Goal: Transaction & Acquisition: Download file/media

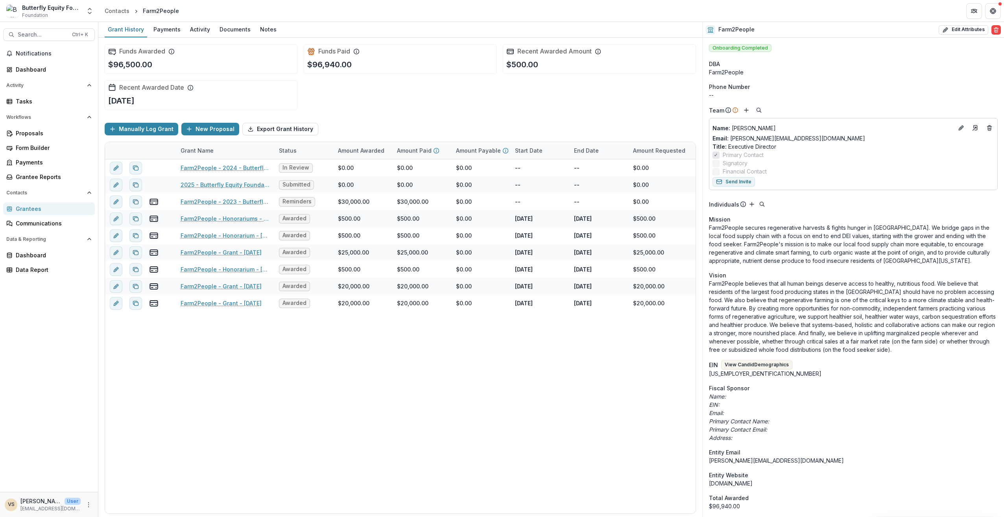
click at [81, 35] on div "Ctrl + K" at bounding box center [79, 34] width 19 height 9
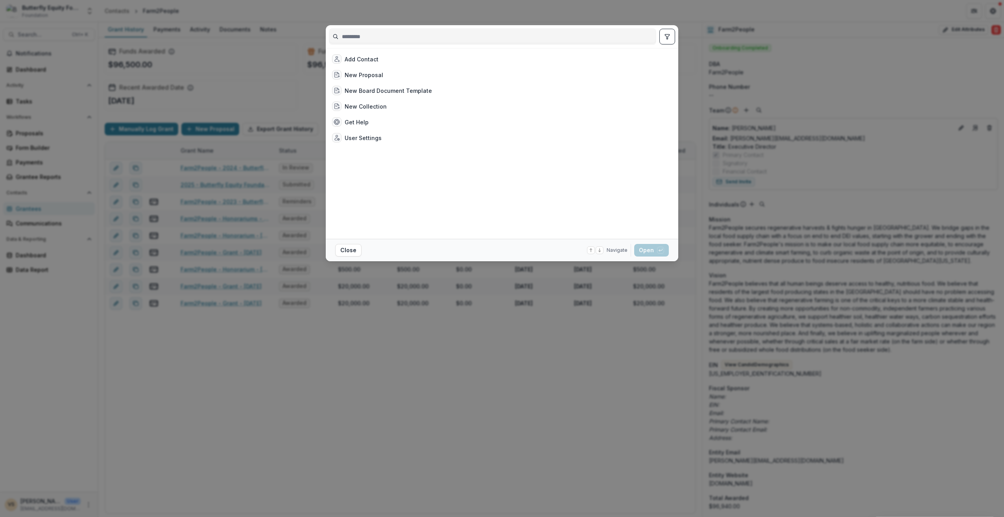
click at [39, 34] on div "Add Contact New Proposal New Board Document Template New Collection Get Help Us…" at bounding box center [502, 258] width 1004 height 517
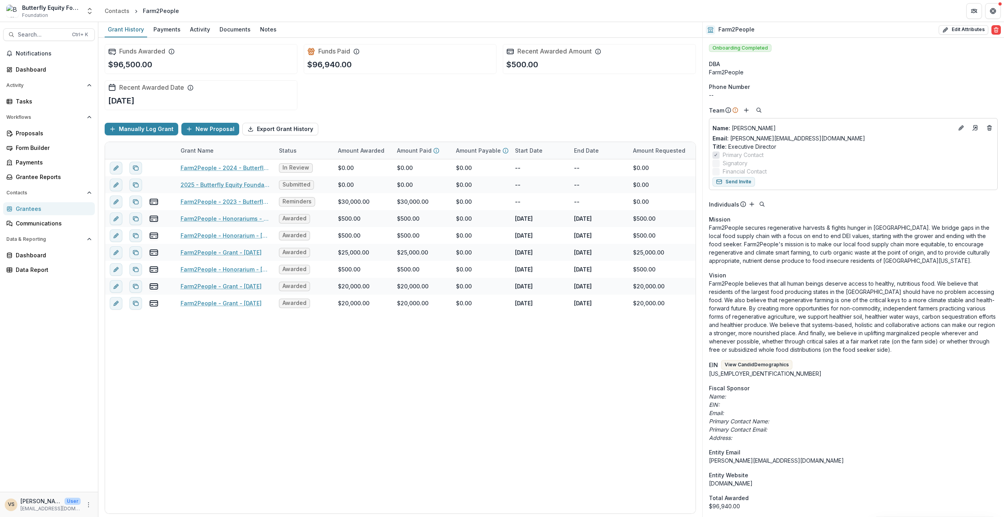
click at [30, 50] on span "Notifications" at bounding box center [54, 53] width 76 height 7
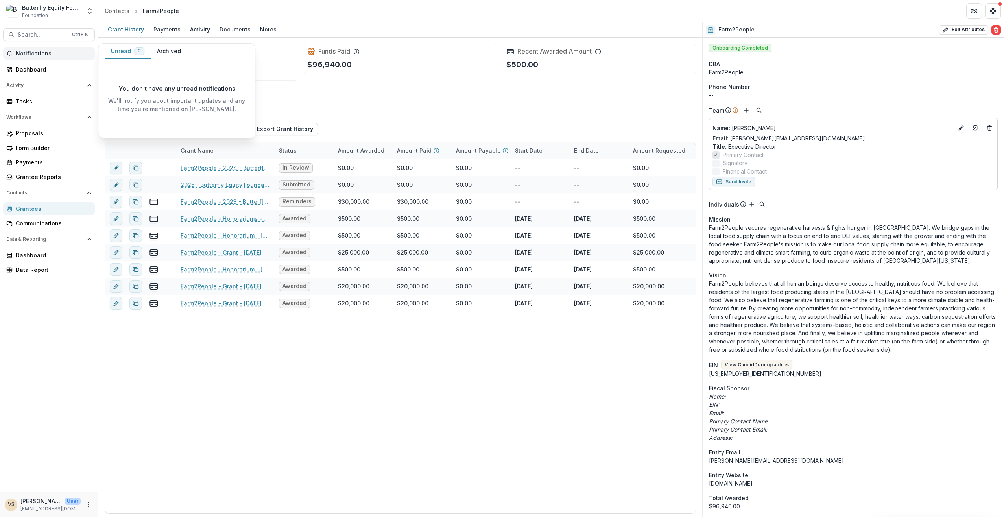
click at [160, 51] on button "Archived" at bounding box center [169, 51] width 37 height 15
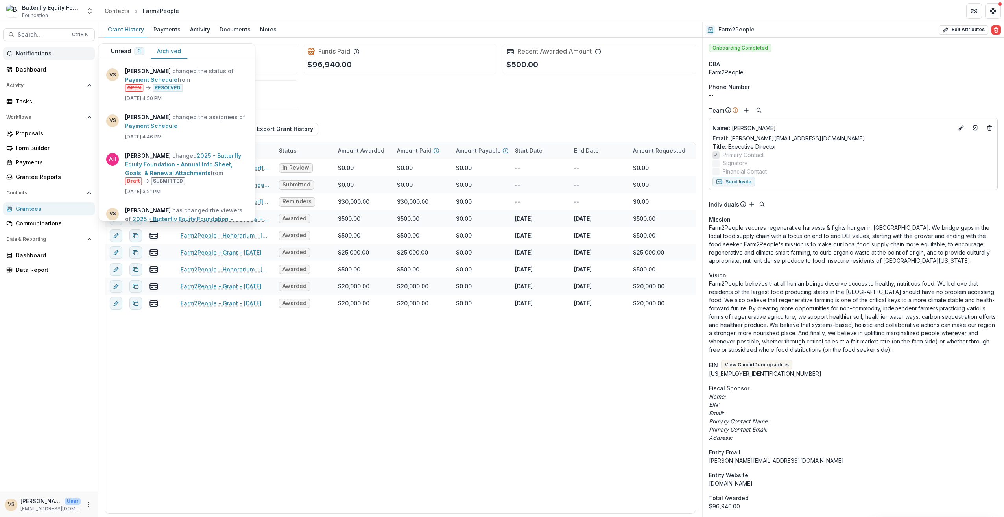
click at [202, 176] on link "2025 - Butterfly Equity Foundation - Annual Info Sheet, Goals, & Renewal Attach…" at bounding box center [183, 164] width 116 height 24
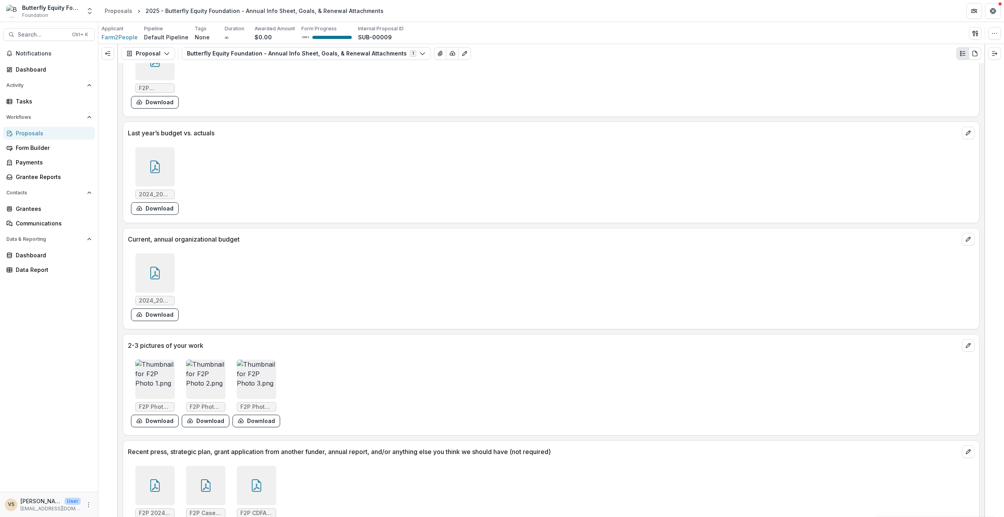
scroll to position [2019, 0]
click at [196, 465] on div at bounding box center [205, 484] width 39 height 39
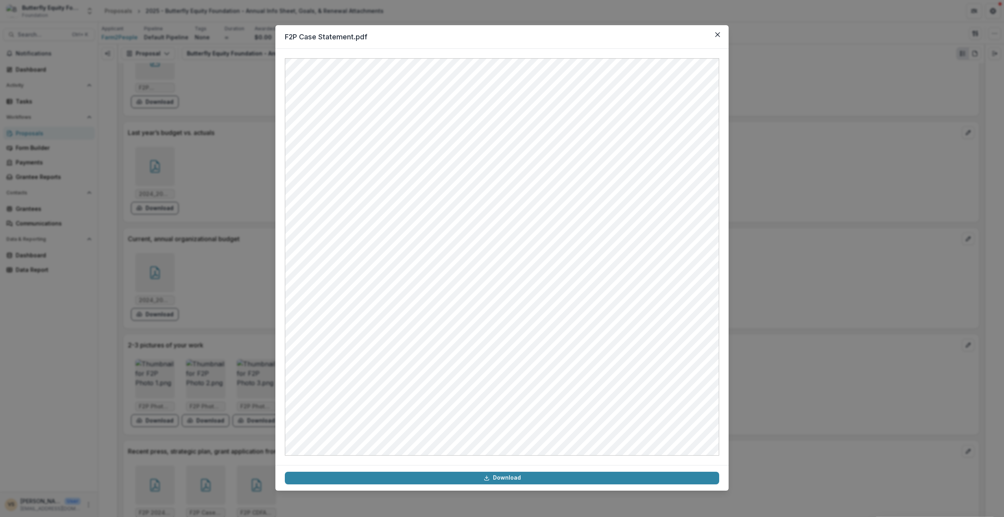
click at [715, 33] on button "Close" at bounding box center [717, 34] width 13 height 13
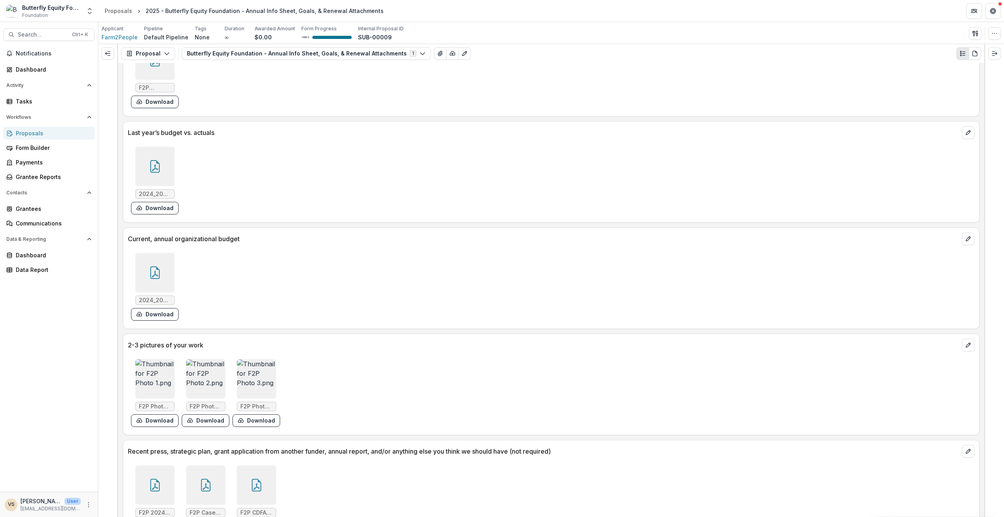
click at [261, 465] on div at bounding box center [256, 484] width 39 height 39
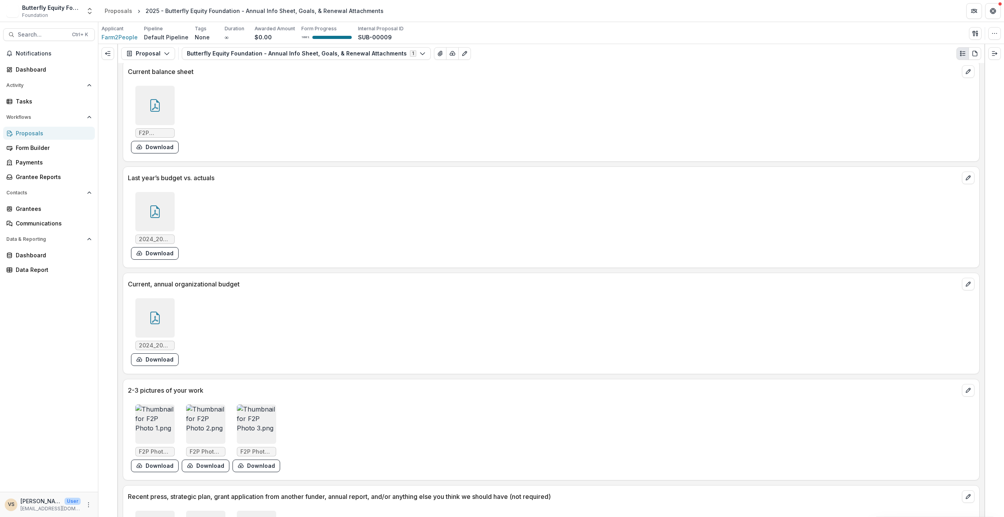
scroll to position [2019, 0]
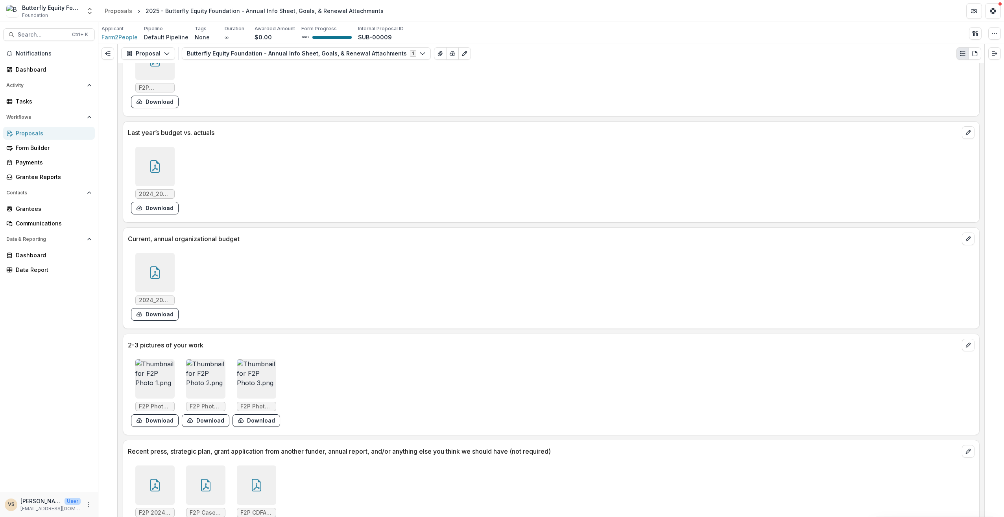
click at [159, 479] on icon at bounding box center [155, 485] width 13 height 13
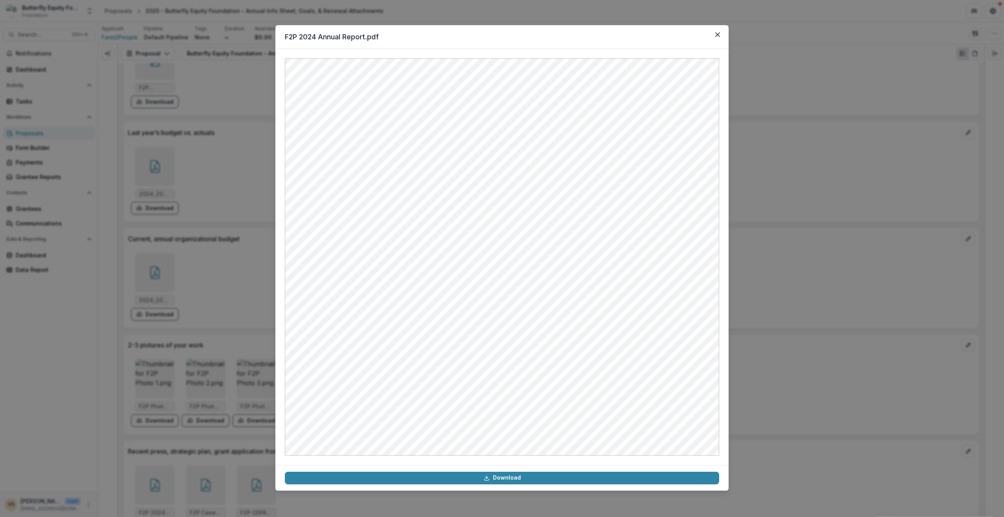
click at [719, 35] on icon "Close" at bounding box center [717, 34] width 5 height 5
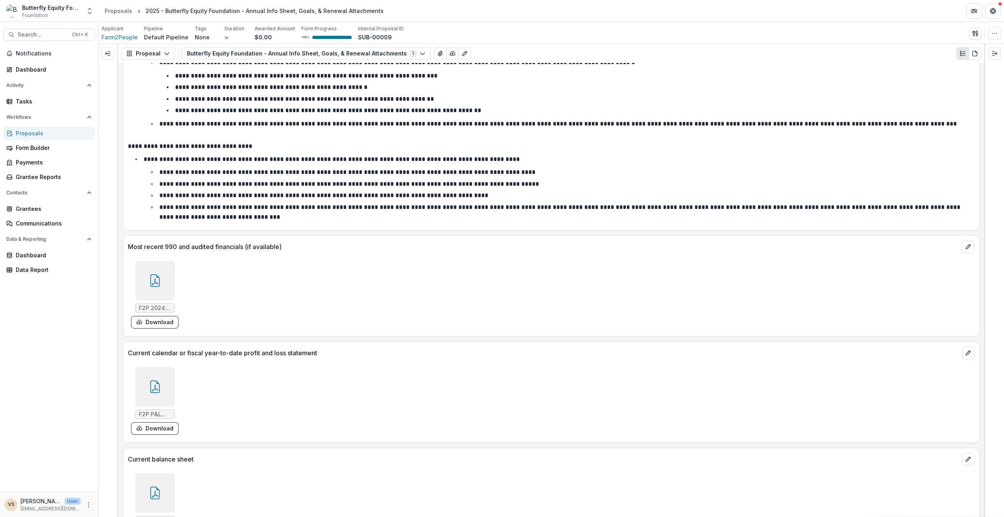
scroll to position [1469, 0]
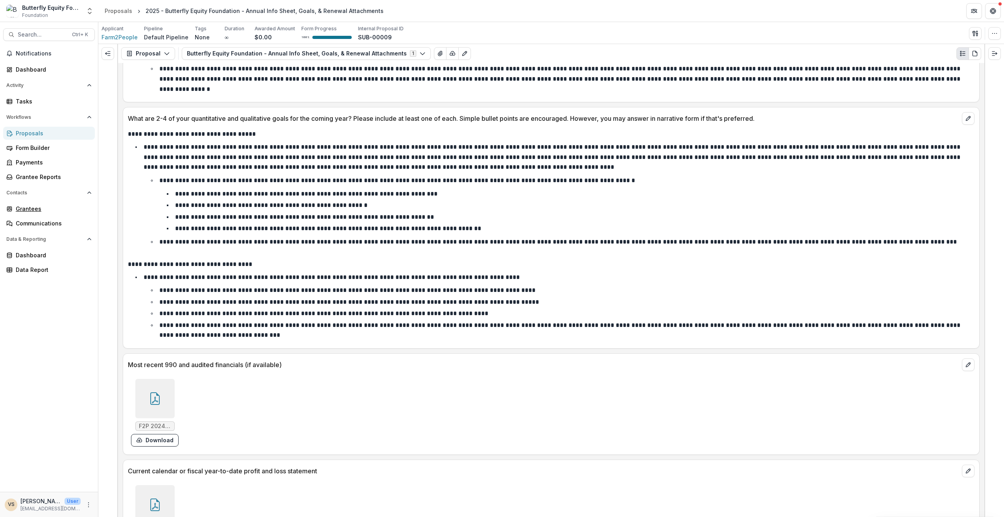
click at [43, 212] on div "Grantees" at bounding box center [52, 208] width 73 height 8
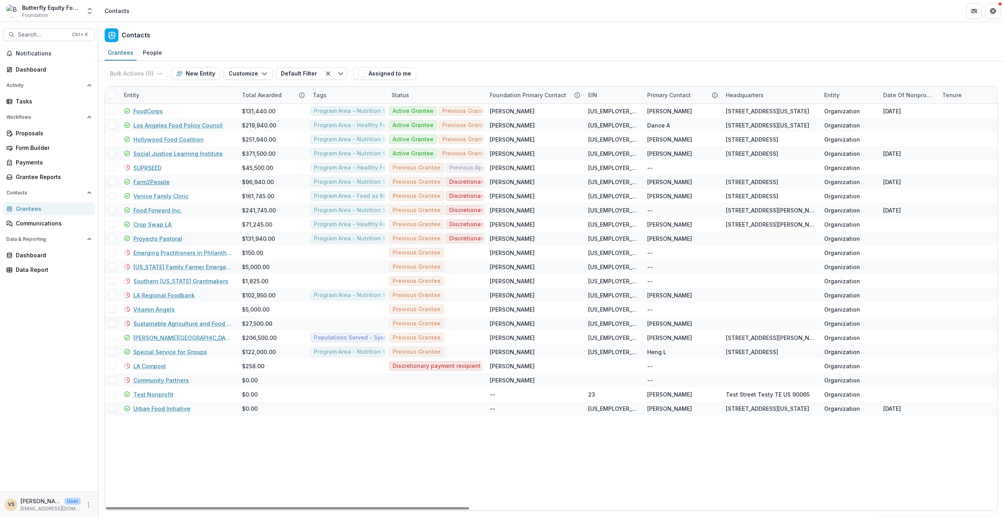
click at [150, 180] on link "Farm2People" at bounding box center [151, 182] width 36 height 8
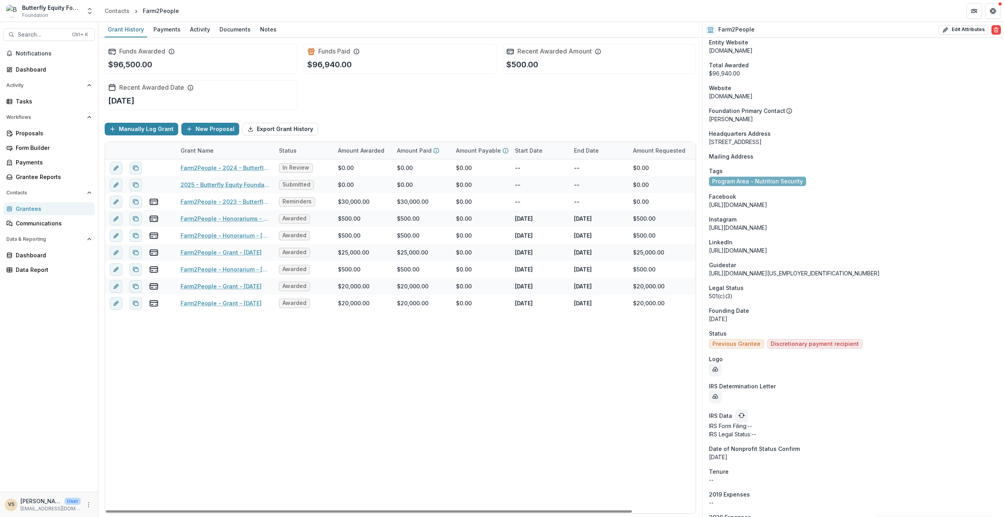
scroll to position [656, 0]
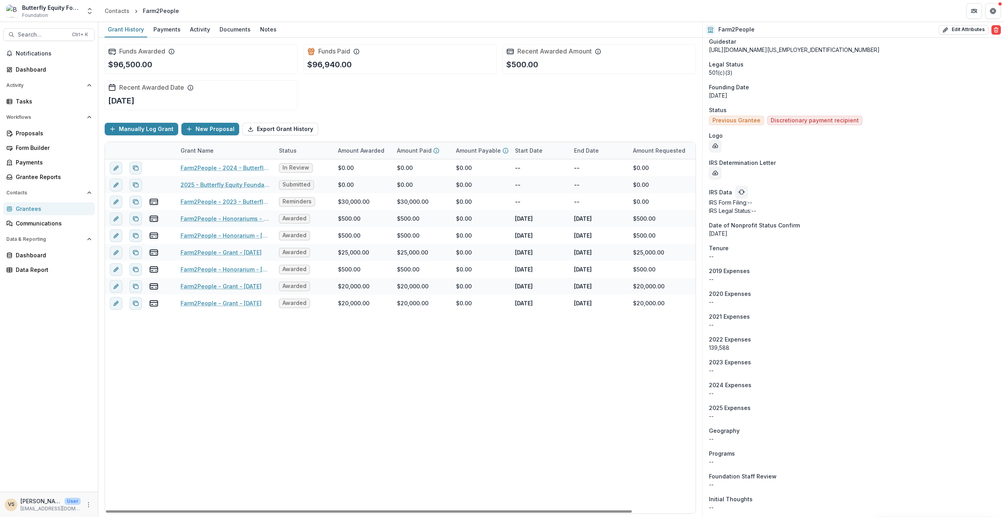
click at [60, 53] on span "Notifications" at bounding box center [54, 53] width 76 height 7
click at [68, 72] on div "Dashboard" at bounding box center [52, 69] width 73 height 8
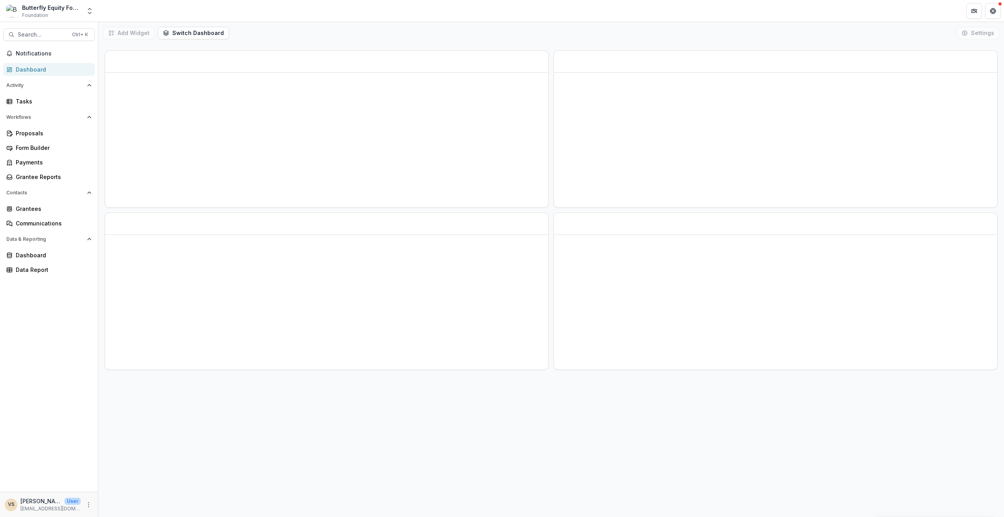
click at [68, 57] on button "Notifications" at bounding box center [49, 53] width 92 height 13
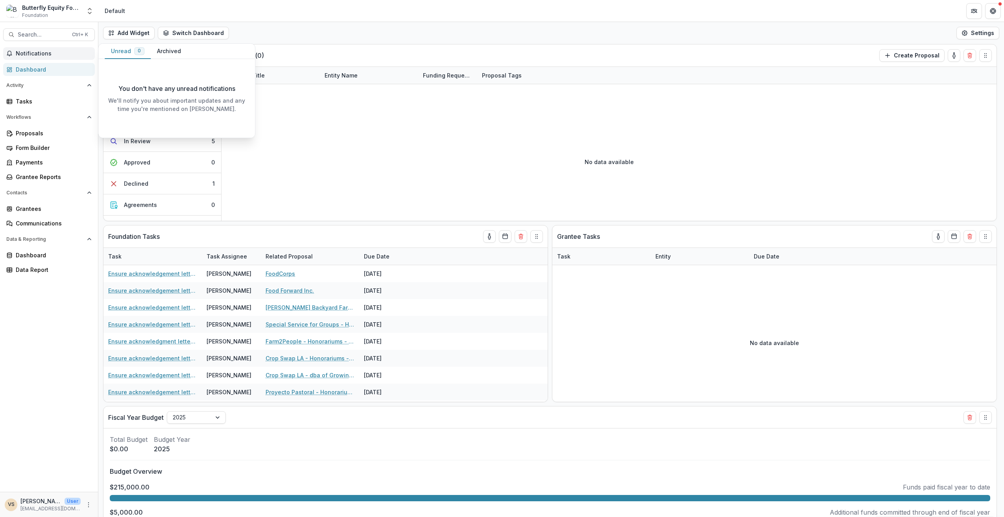
click at [166, 53] on button "Archived" at bounding box center [169, 51] width 37 height 15
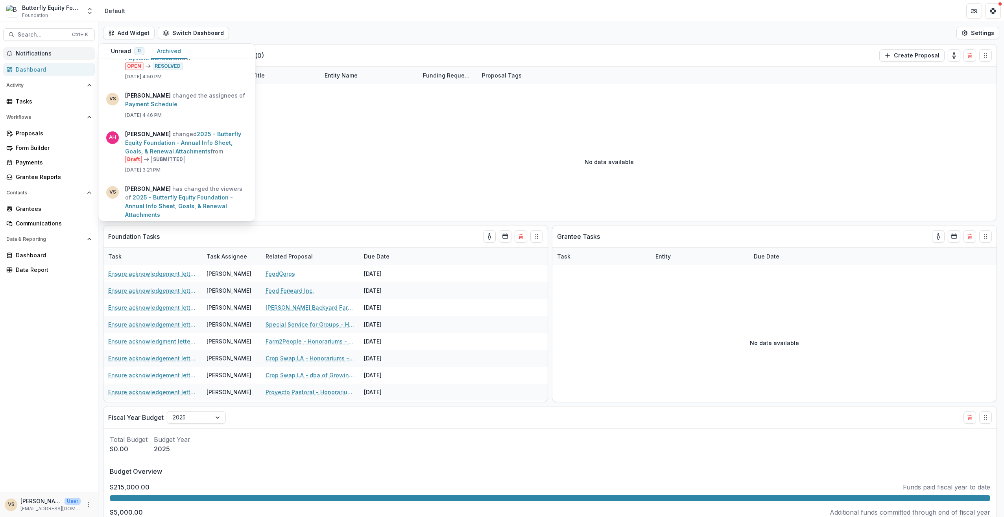
scroll to position [39, 0]
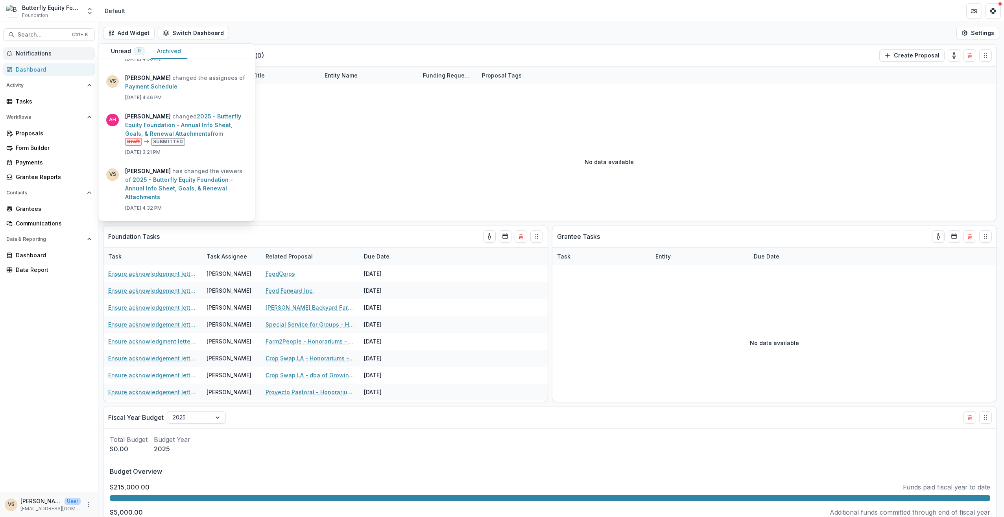
click at [213, 137] on link "2025 - Butterfly Equity Foundation - Annual Info Sheet, Goals, & Renewal Attach…" at bounding box center [183, 125] width 116 height 24
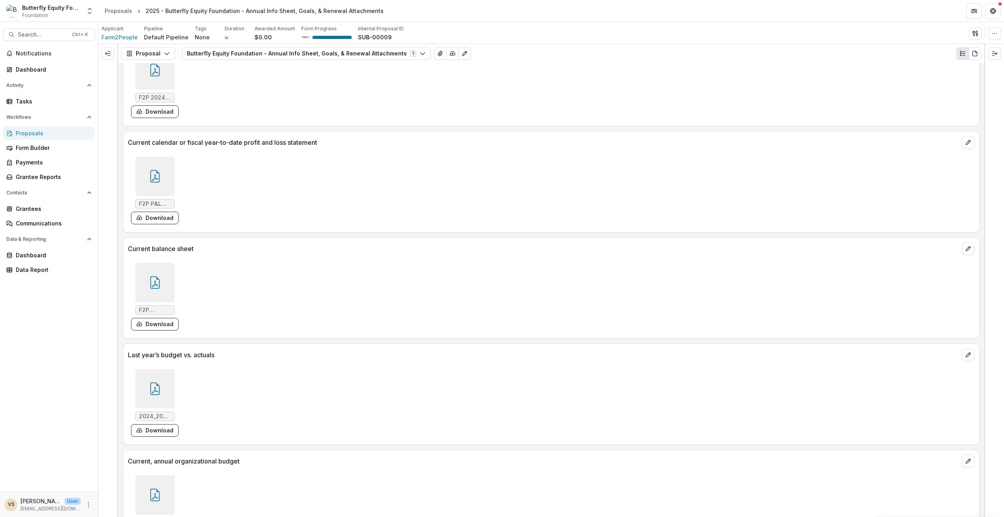
scroll to position [1783, 0]
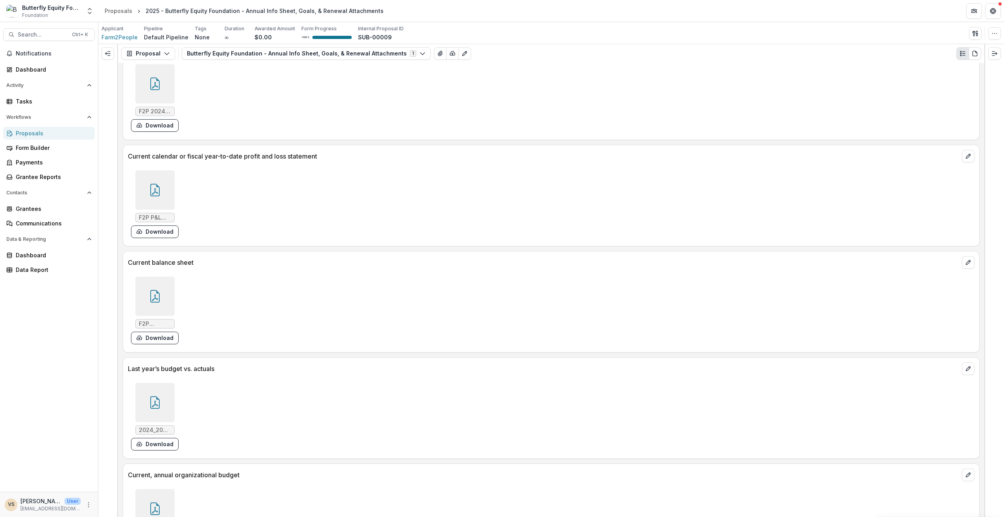
click at [153, 290] on icon at bounding box center [155, 296] width 13 height 13
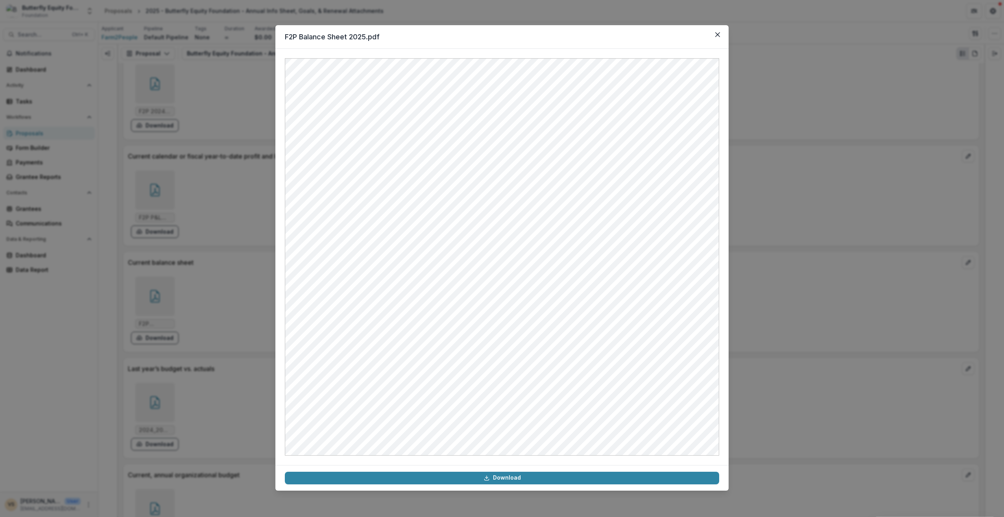
click at [199, 168] on div "F2P Balance Sheet 2025.pdf Download" at bounding box center [502, 258] width 1004 height 517
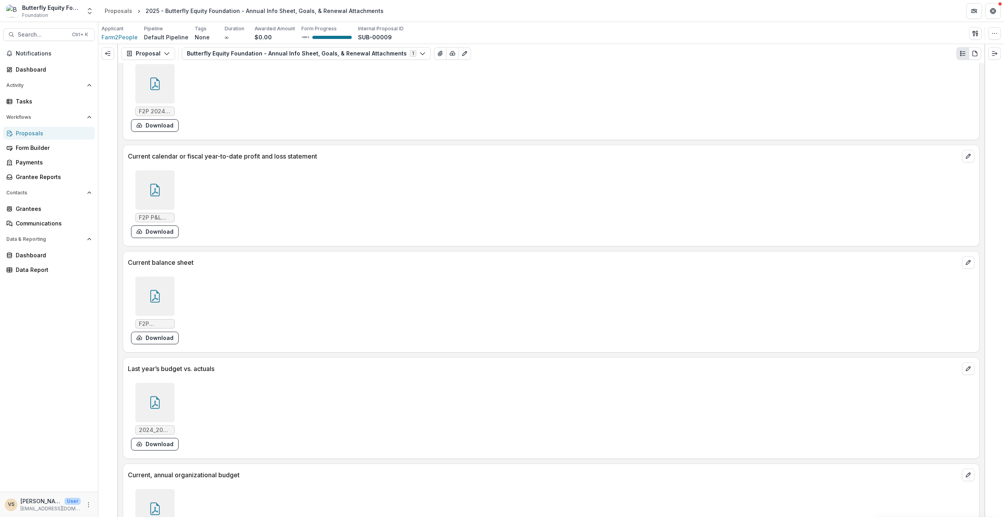
click at [158, 184] on icon at bounding box center [155, 190] width 13 height 13
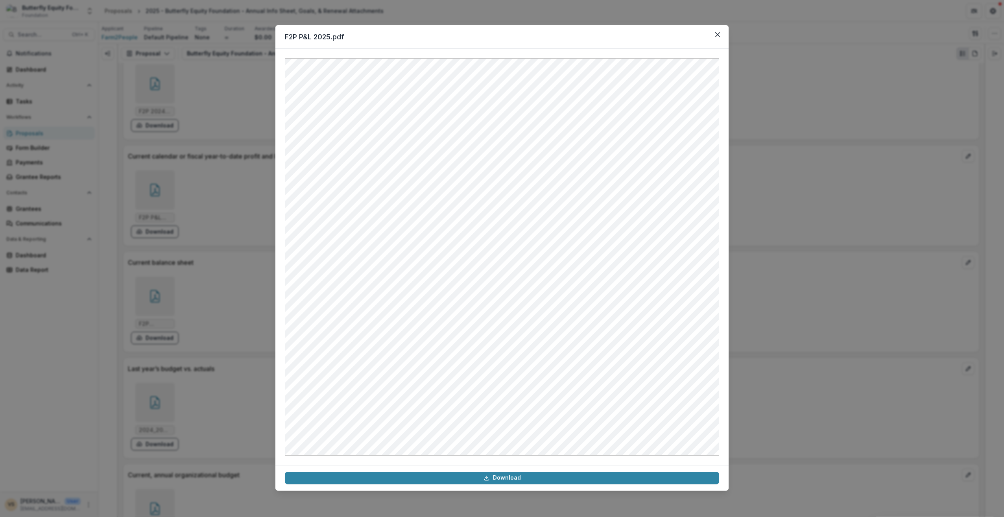
click at [722, 33] on button "Close" at bounding box center [717, 34] width 13 height 13
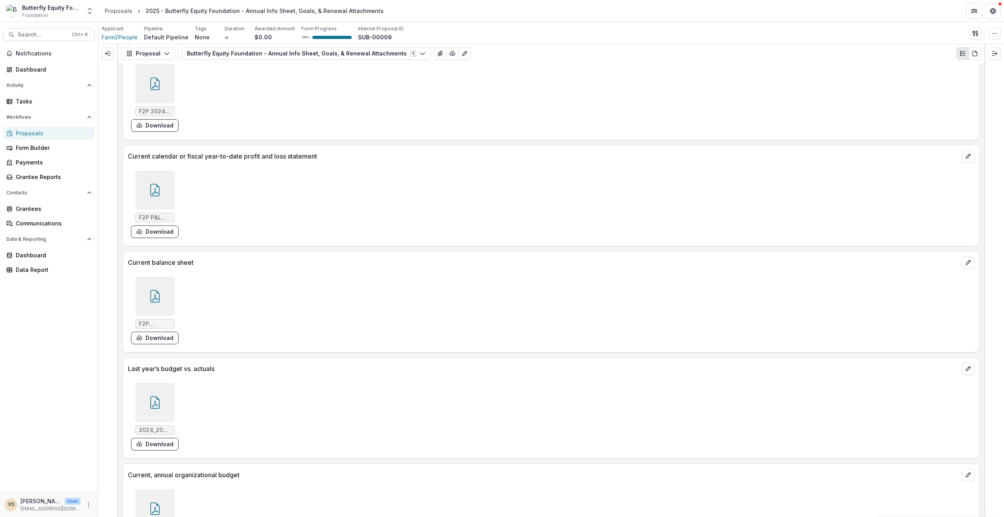
click at [164, 383] on div at bounding box center [154, 402] width 39 height 39
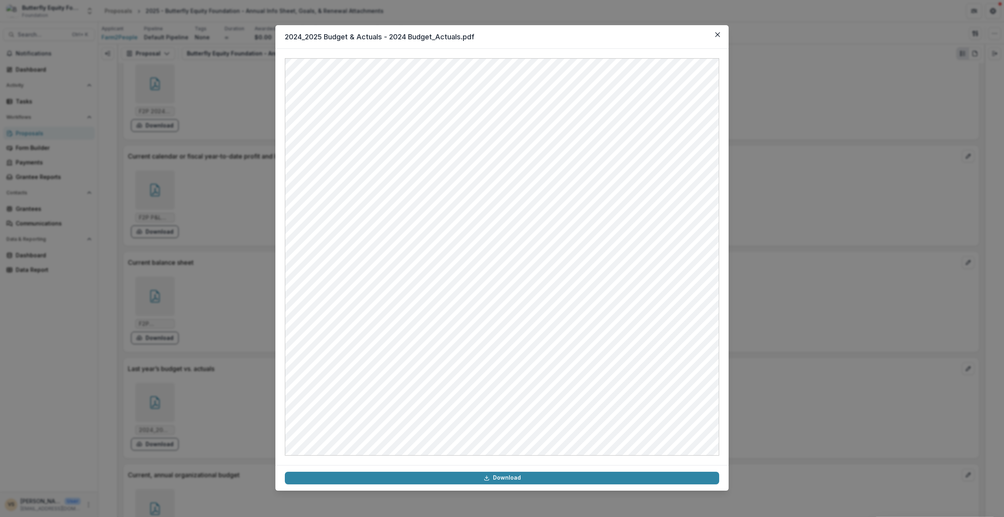
click at [716, 37] on button "Close" at bounding box center [717, 34] width 13 height 13
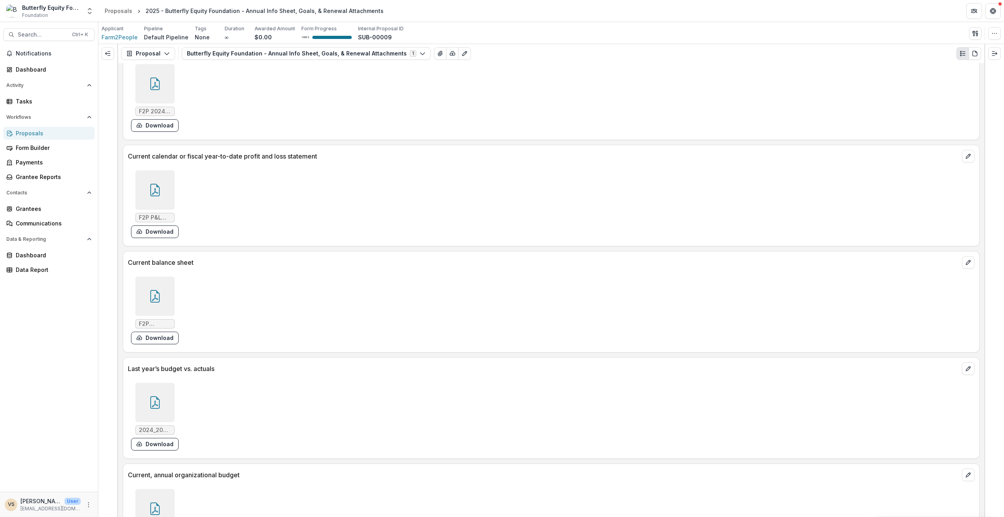
click at [135, 276] on div at bounding box center [154, 295] width 39 height 39
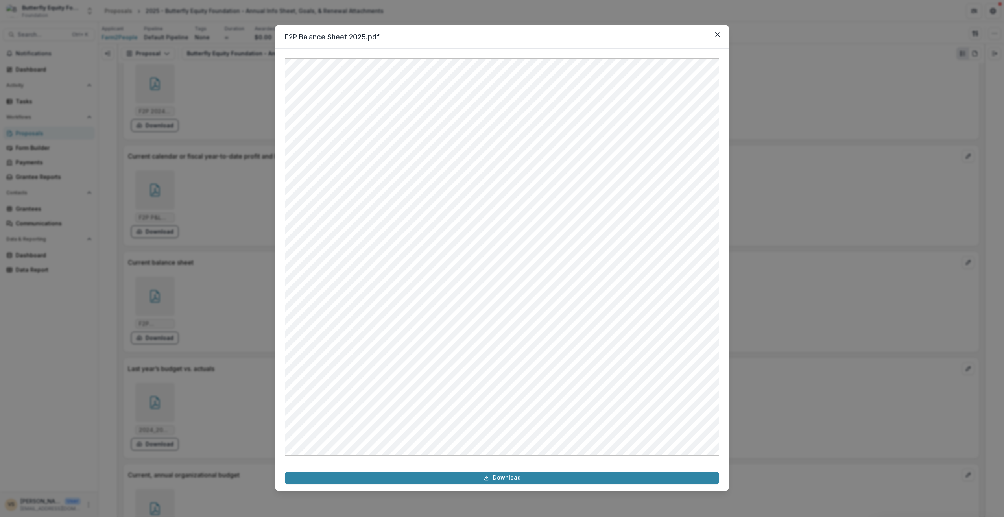
click at [542, 475] on link "Download" at bounding box center [502, 478] width 434 height 13
click at [714, 35] on button "Close" at bounding box center [717, 34] width 13 height 13
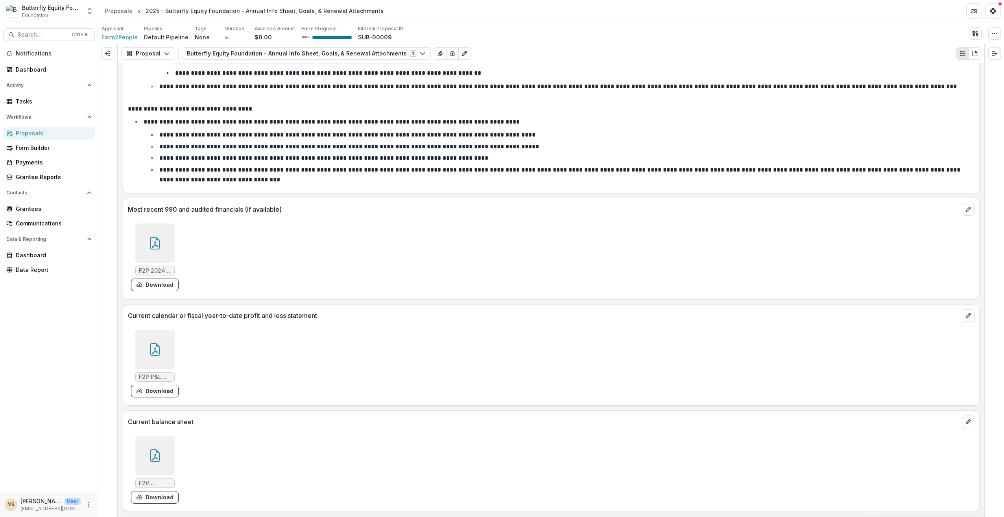
scroll to position [1587, 0]
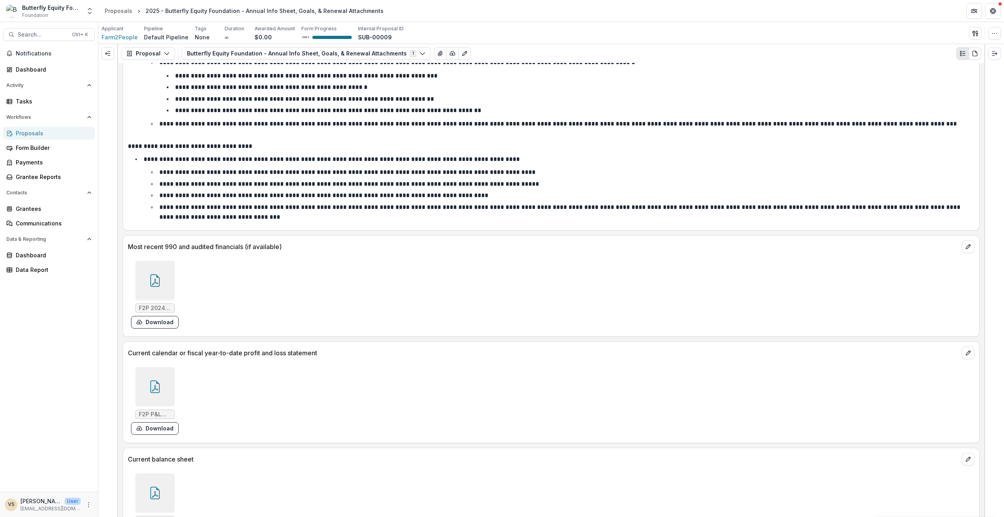
click at [164, 261] on div at bounding box center [154, 280] width 39 height 39
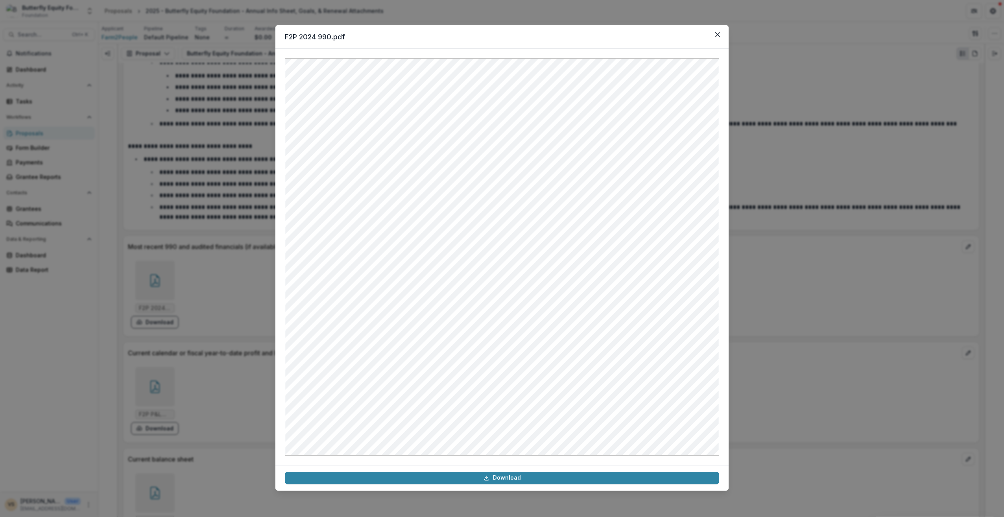
click at [461, 482] on link "Download" at bounding box center [502, 478] width 434 height 13
click at [714, 33] on button "Close" at bounding box center [717, 34] width 13 height 13
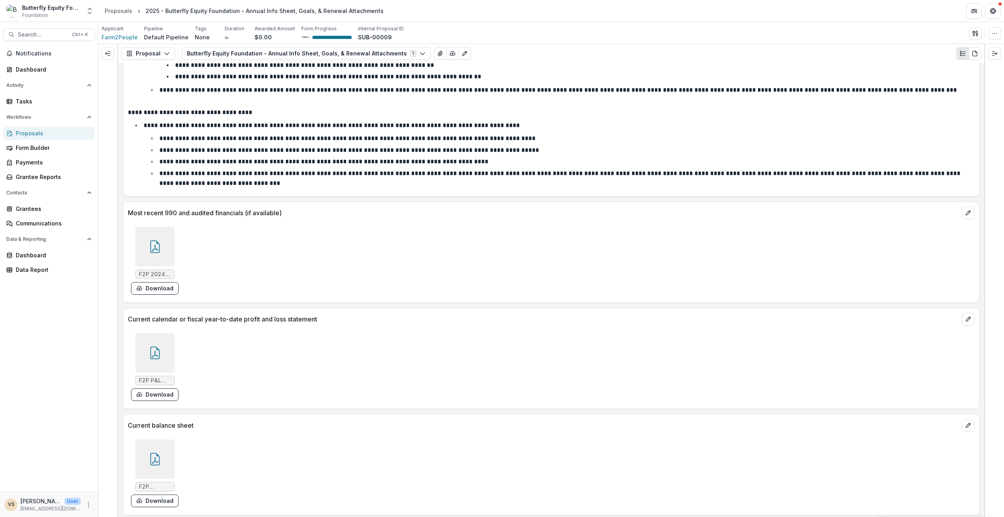
scroll to position [1665, 0]
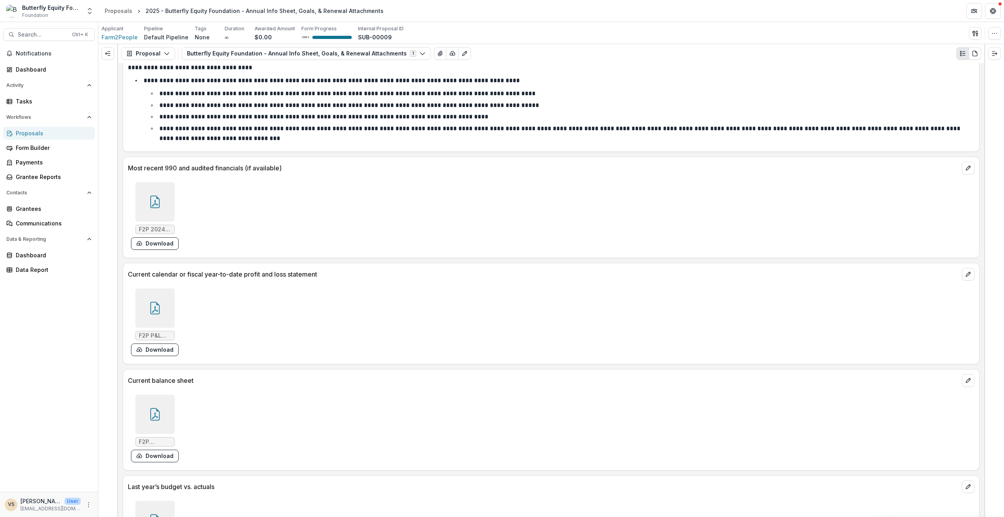
click at [166, 394] on div at bounding box center [154, 413] width 39 height 39
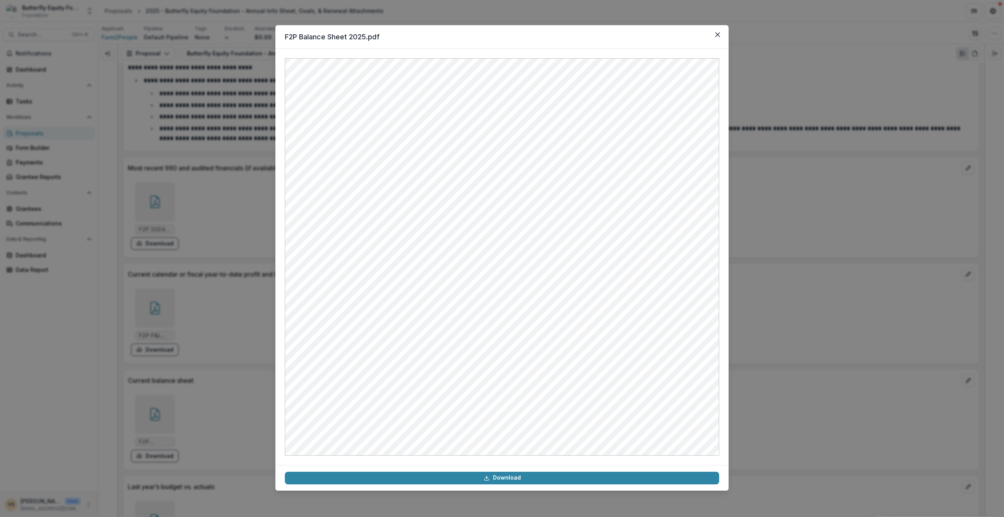
click at [448, 475] on link "Download" at bounding box center [502, 478] width 434 height 13
click at [714, 36] on button "Close" at bounding box center [717, 34] width 13 height 13
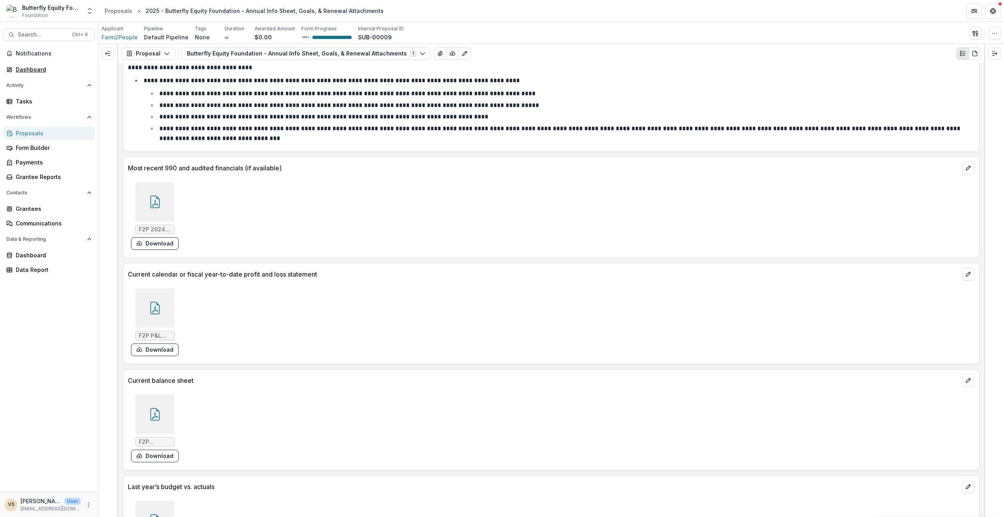
click at [28, 69] on div "Dashboard" at bounding box center [52, 69] width 73 height 8
